Goal: Task Accomplishment & Management: Check status

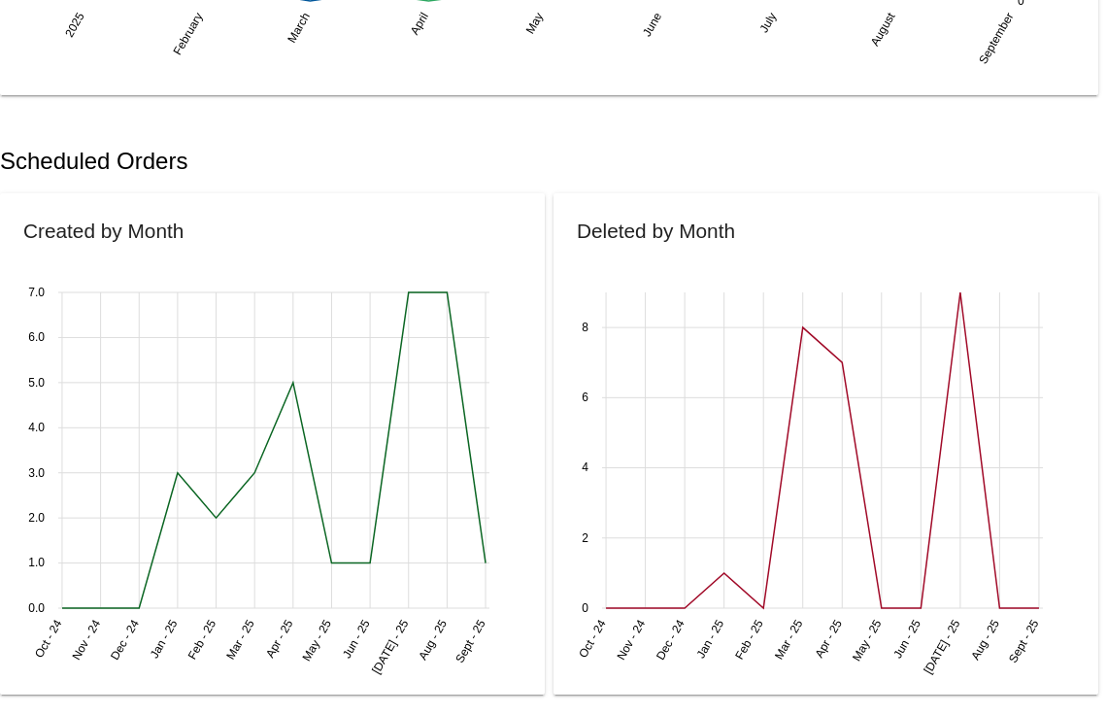
scroll to position [478, 0]
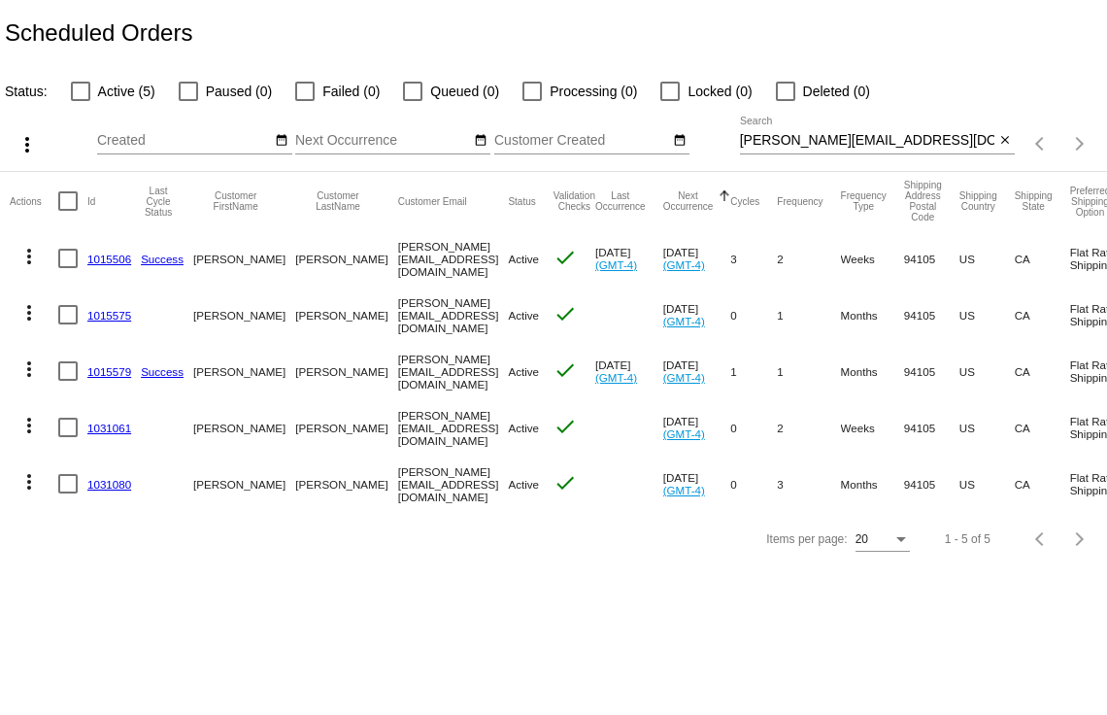
click at [105, 487] on link "1031080" at bounding box center [109, 484] width 44 height 13
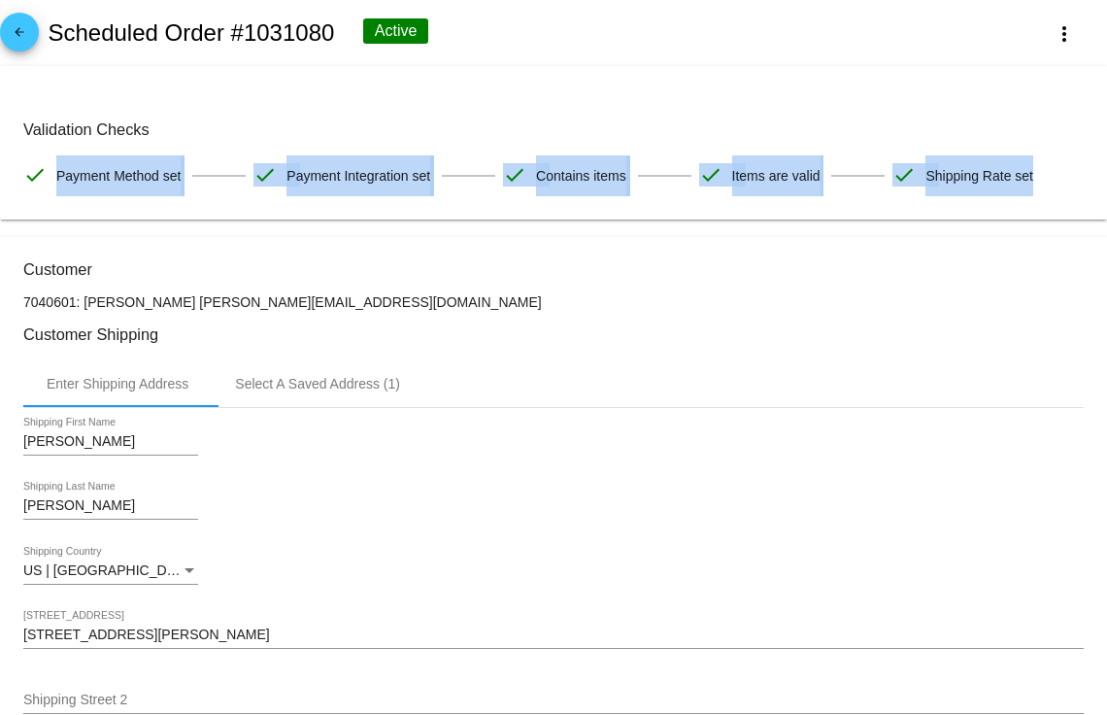
drag, startPoint x: 56, startPoint y: 170, endPoint x: 943, endPoint y: 212, distance: 887.8
click at [943, 212] on mat-card "Validation Checks check Payment Method set check Payment Integration set check …" at bounding box center [553, 142] width 1107 height 153
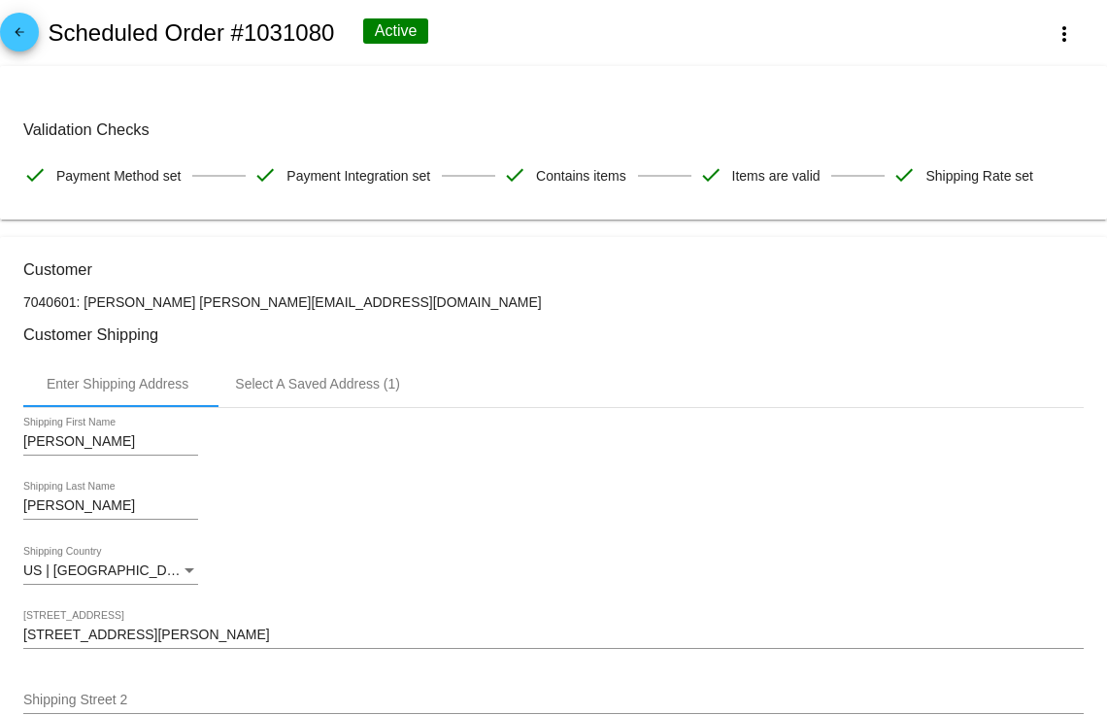
click at [944, 212] on mat-card "Validation Checks check Payment Method set check Payment Integration set check …" at bounding box center [553, 142] width 1107 height 153
